Goal: Task Accomplishment & Management: Manage account settings

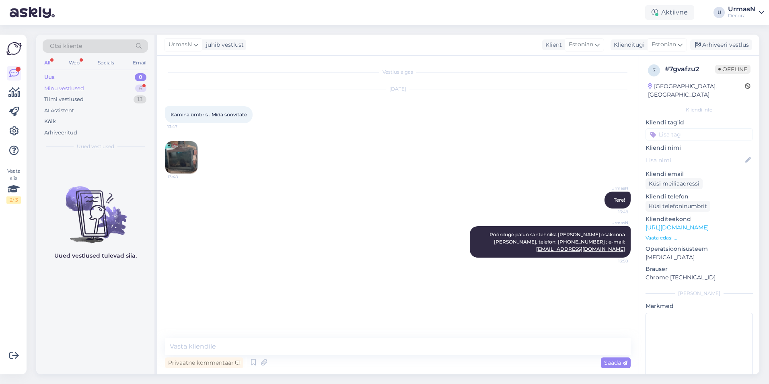
click at [114, 87] on div "Minu vestlused 6" at bounding box center [95, 88] width 105 height 11
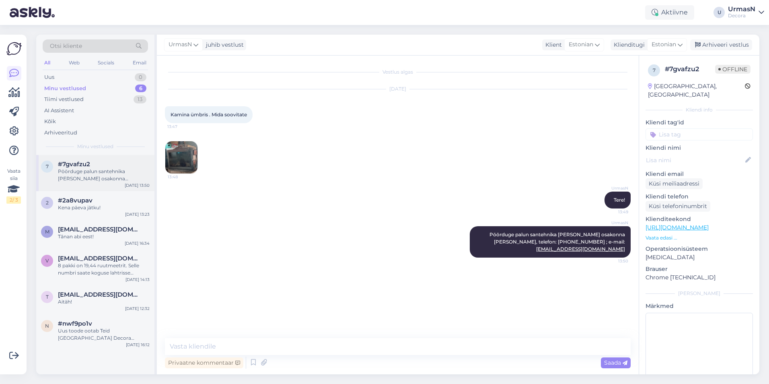
click at [101, 179] on div "Pöörduge palun santehnika [PERSON_NAME] osakonna [PERSON_NAME], telefon: [PHONE…" at bounding box center [104, 175] width 92 height 14
click at [99, 199] on div "#2a8vupav" at bounding box center [104, 200] width 92 height 7
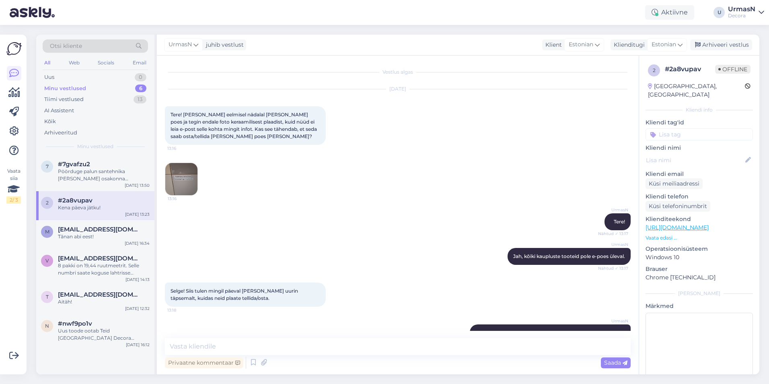
scroll to position [179, 0]
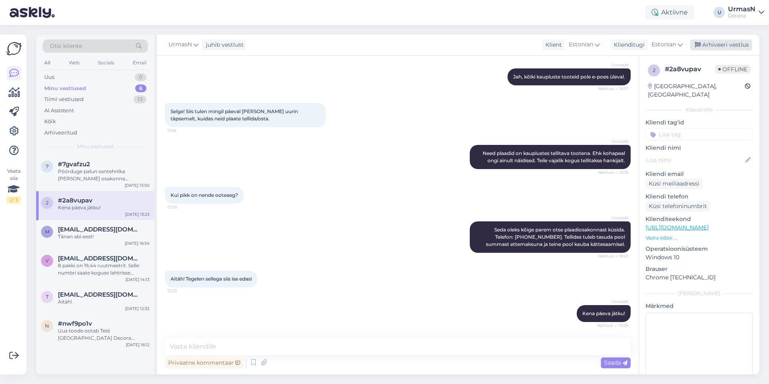
click at [707, 43] on div "Arhiveeri vestlus" at bounding box center [721, 44] width 62 height 11
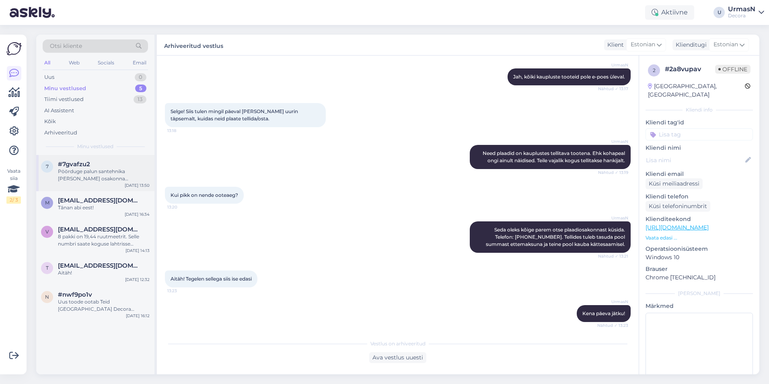
click at [99, 174] on div "Pöörduge palun santehnika [PERSON_NAME] osakonna [PERSON_NAME], telefon: [PHONE…" at bounding box center [104, 175] width 92 height 14
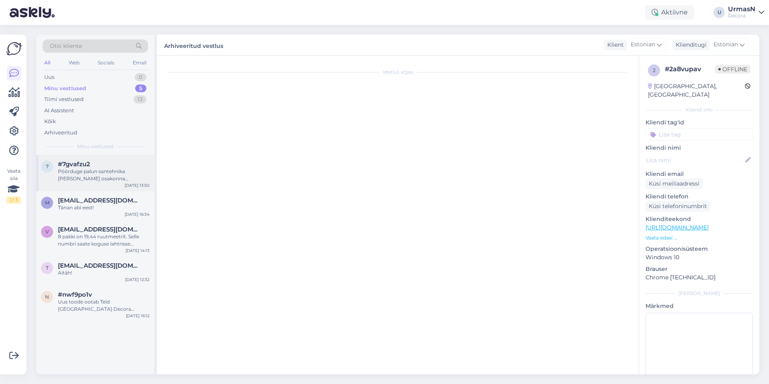
scroll to position [0, 0]
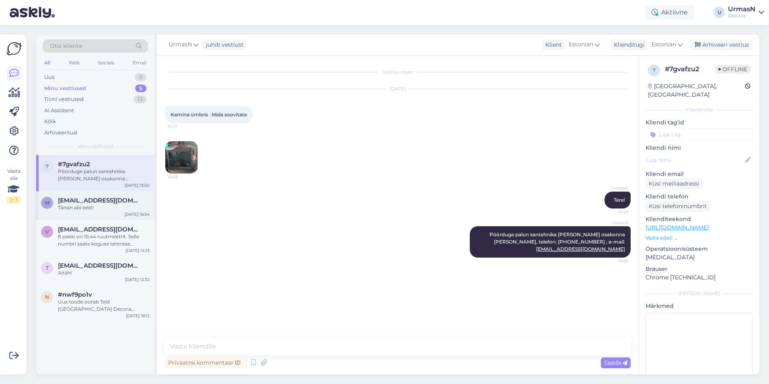
click at [86, 214] on div "m [EMAIL_ADDRESS][DOMAIN_NAME] Tãnan abi eest! [DATE] 16:34" at bounding box center [95, 205] width 118 height 29
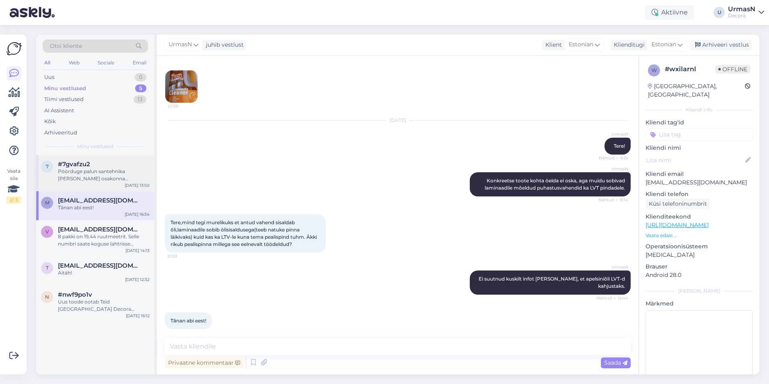
click at [110, 171] on div "Pöörduge palun santehnika [PERSON_NAME] osakonna [PERSON_NAME], telefon: [PHONE…" at bounding box center [104, 175] width 92 height 14
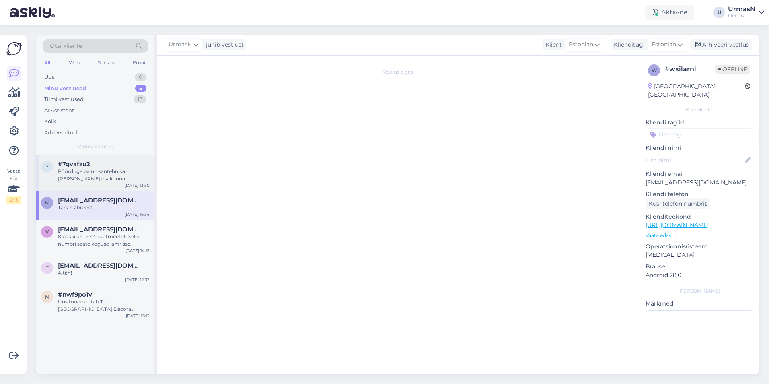
scroll to position [0, 0]
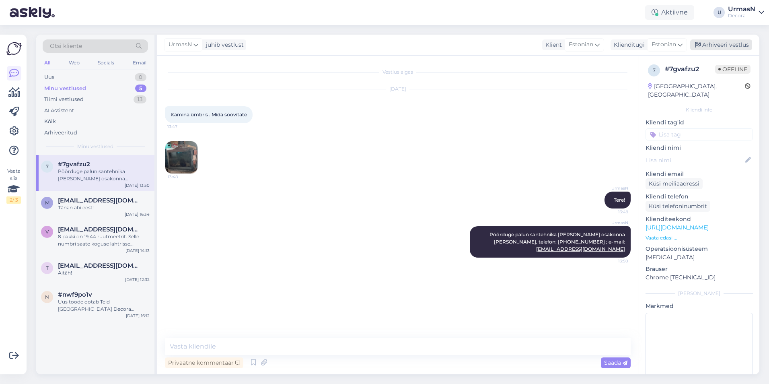
click at [703, 43] on div "Arhiveeri vestlus" at bounding box center [721, 44] width 62 height 11
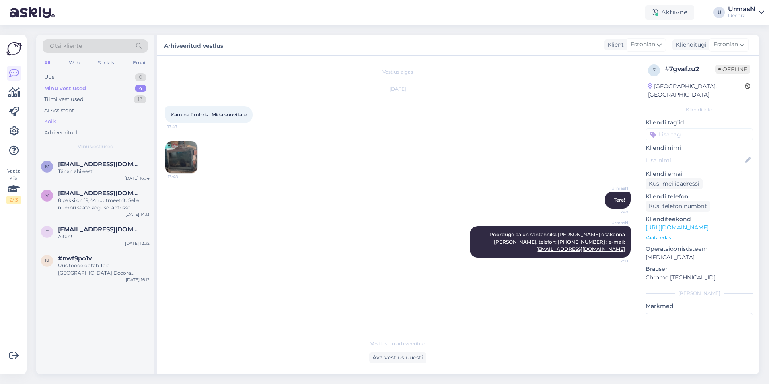
click at [56, 121] on div "Kõik" at bounding box center [95, 121] width 105 height 11
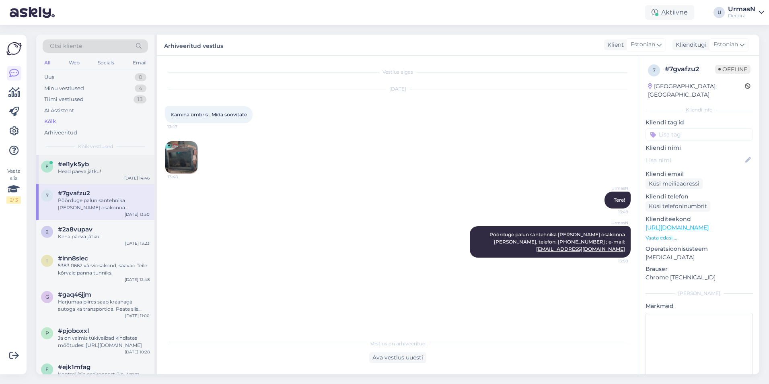
click at [83, 173] on div "Head päeva jätku!" at bounding box center [104, 171] width 92 height 7
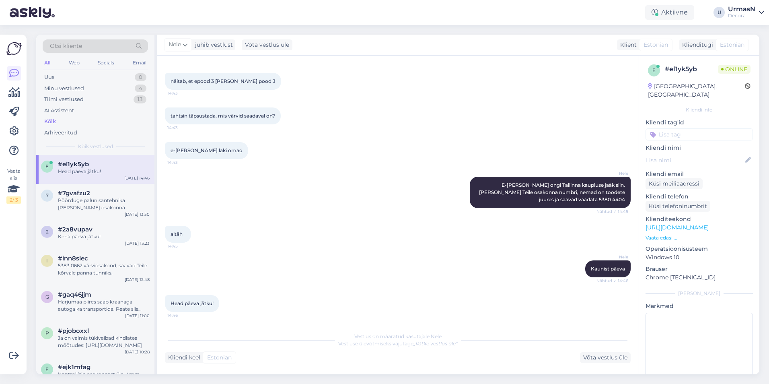
scroll to position [144, 0]
